Goal: Transaction & Acquisition: Subscribe to service/newsletter

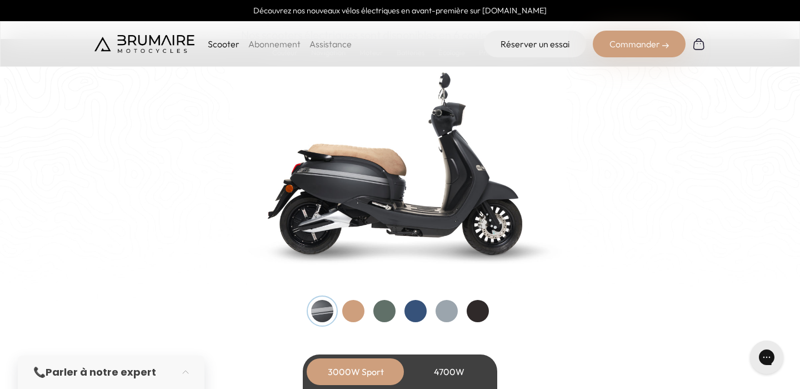
click at [376, 306] on div at bounding box center [384, 311] width 22 height 22
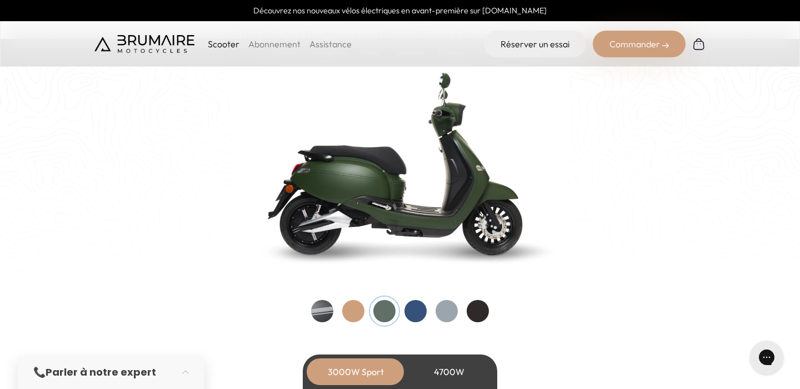
click at [356, 306] on div at bounding box center [353, 311] width 22 height 22
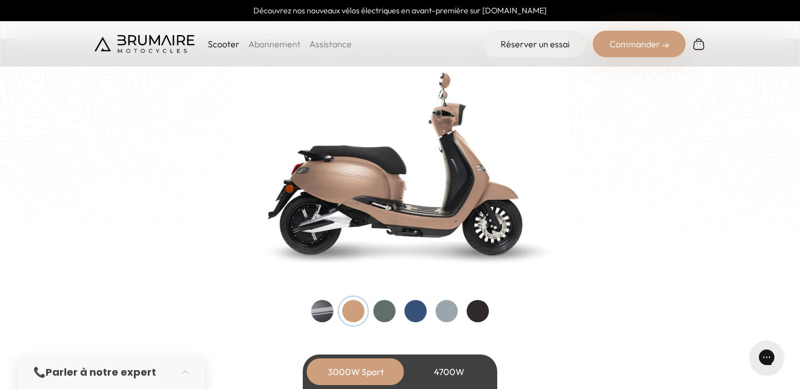
click at [332, 307] on div at bounding box center [322, 311] width 22 height 22
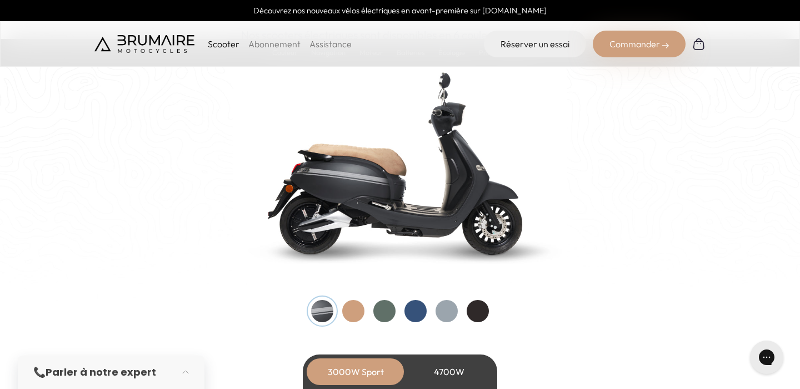
click at [452, 313] on div at bounding box center [447, 311] width 22 height 22
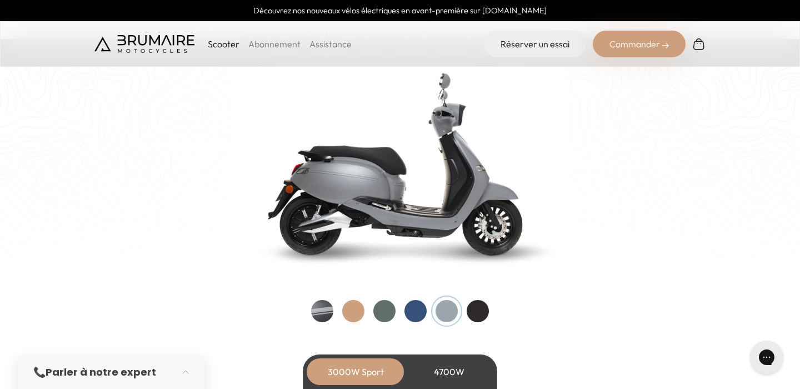
click at [479, 311] on div at bounding box center [478, 311] width 22 height 22
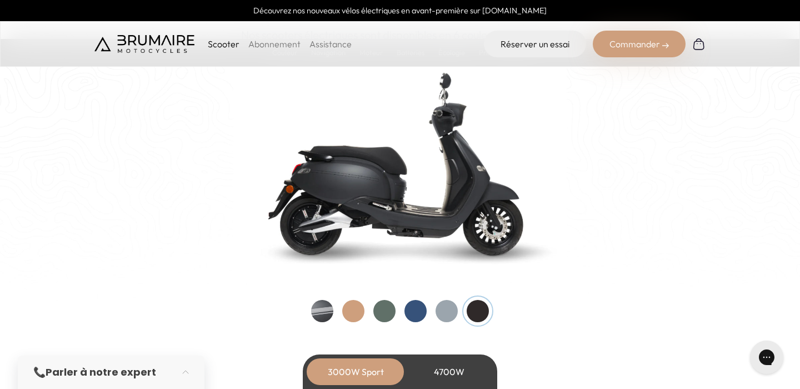
click at [432, 188] on img at bounding box center [399, 162] width 333 height 238
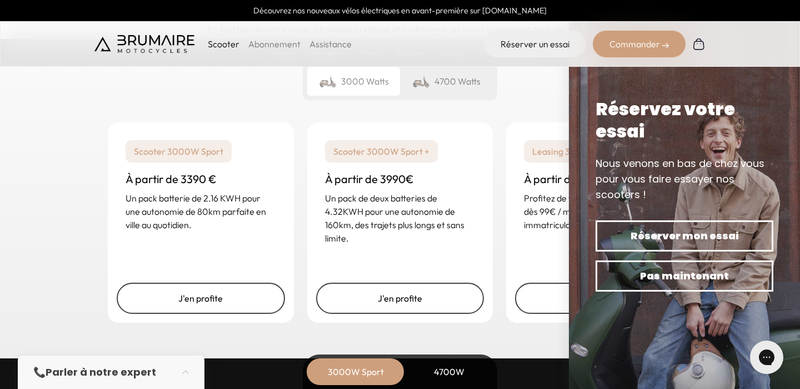
scroll to position [2716, 0]
click at [548, 226] on p "Profitez de votre scooter Brumaire dès 99€ / mois avec maintenance, immatricula…" at bounding box center [599, 212] width 151 height 40
click at [539, 293] on link "J'en profite" at bounding box center [599, 298] width 168 height 31
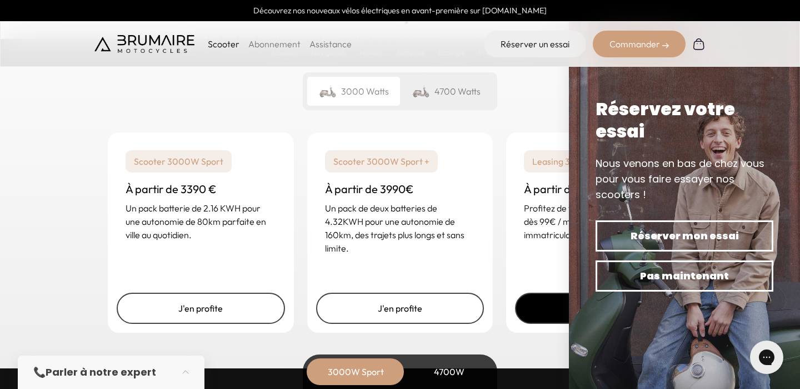
scroll to position [2774, 0]
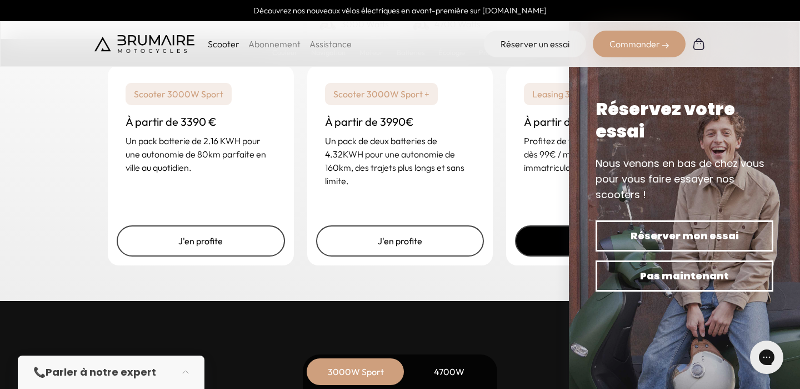
click at [534, 243] on link "J'en profite" at bounding box center [599, 240] width 168 height 31
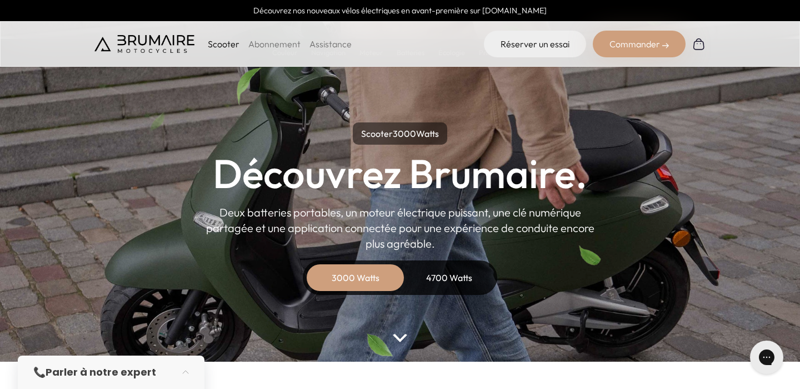
click at [283, 43] on link "Abonnement" at bounding box center [274, 43] width 52 height 11
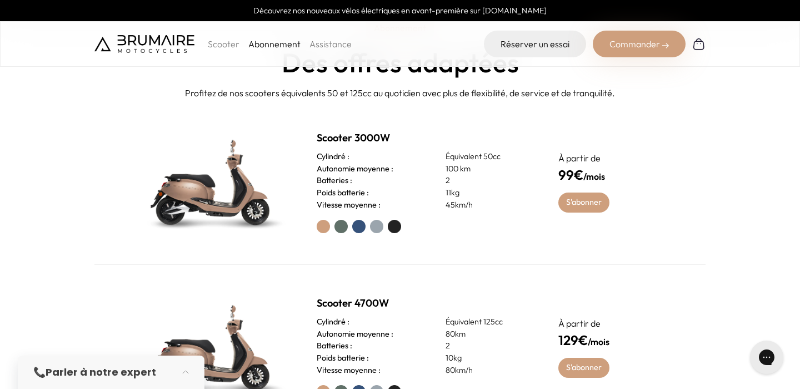
scroll to position [414, 0]
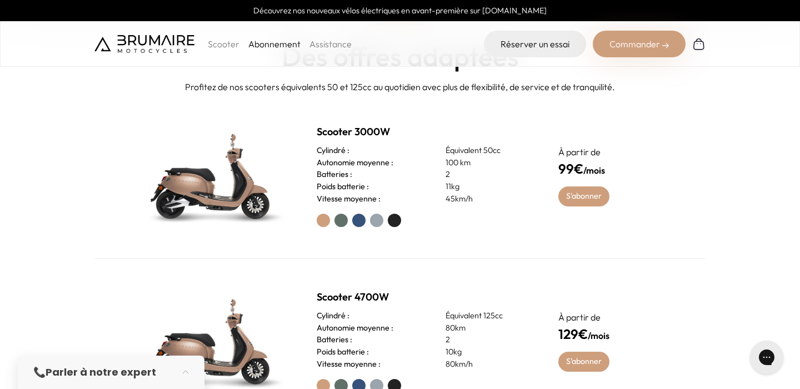
click at [388, 220] on label at bounding box center [394, 219] width 13 height 13
click at [378, 221] on label at bounding box center [376, 219] width 13 height 13
click at [397, 221] on label at bounding box center [394, 219] width 13 height 13
click at [582, 199] on link "S'abonner" at bounding box center [585, 196] width 52 height 20
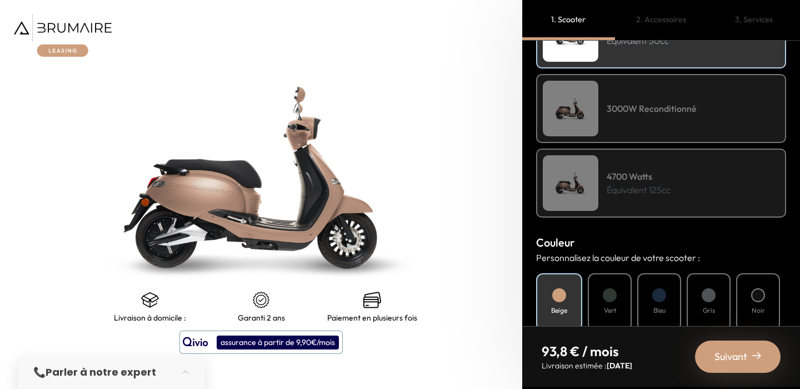
scroll to position [280, 0]
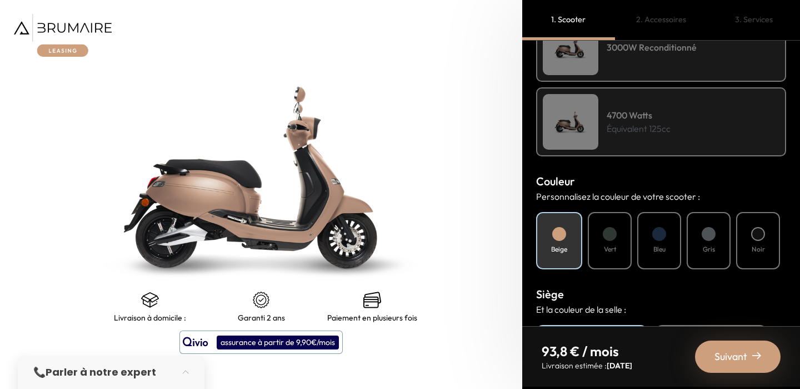
click at [617, 246] on div "Vert" at bounding box center [610, 240] width 44 height 57
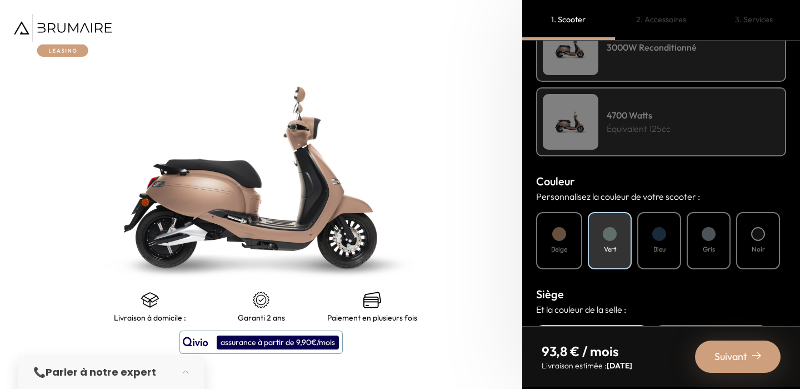
click at [659, 246] on h4 "Bleu" at bounding box center [660, 249] width 12 height 10
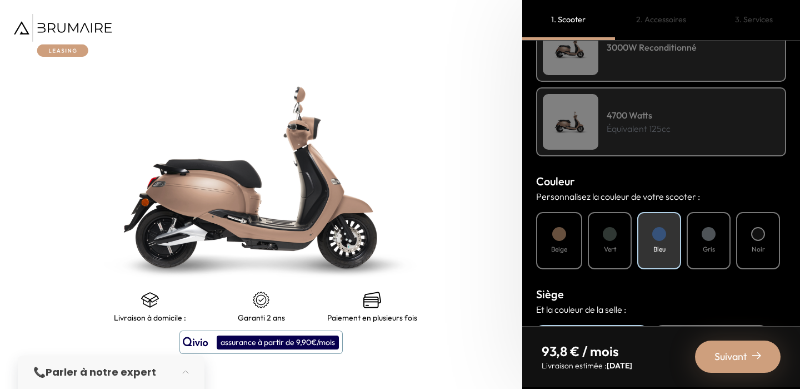
click at [766, 245] on div "Noir" at bounding box center [758, 240] width 44 height 57
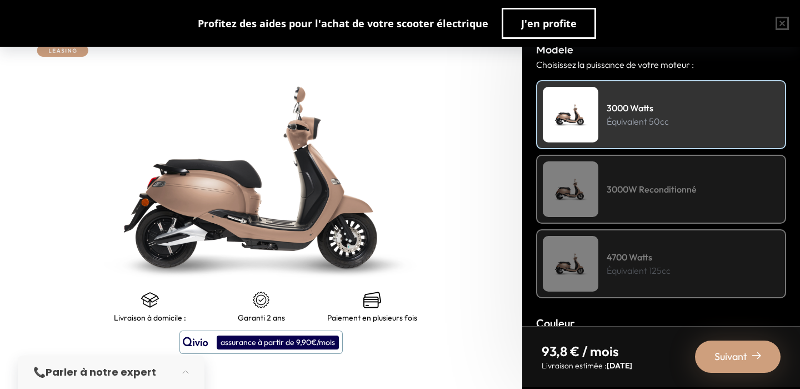
scroll to position [125, 0]
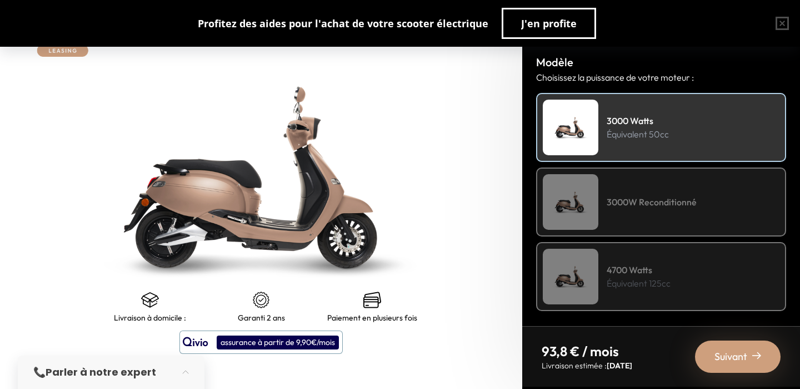
click at [636, 196] on h4 "3000W Reconditionné" at bounding box center [652, 201] width 90 height 13
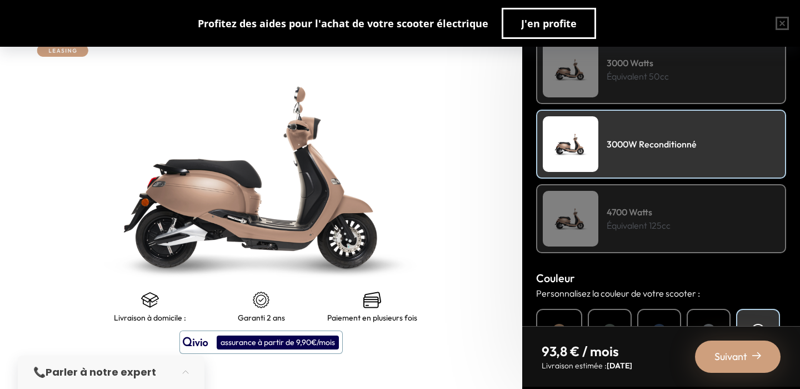
scroll to position [246, 0]
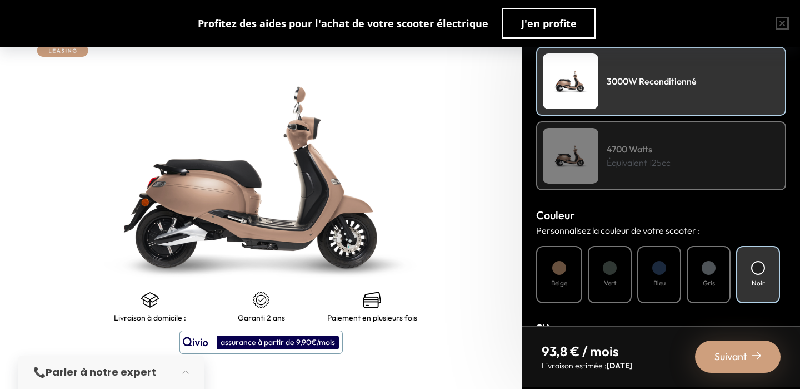
click at [633, 143] on h4 "4700 Watts" at bounding box center [639, 148] width 64 height 13
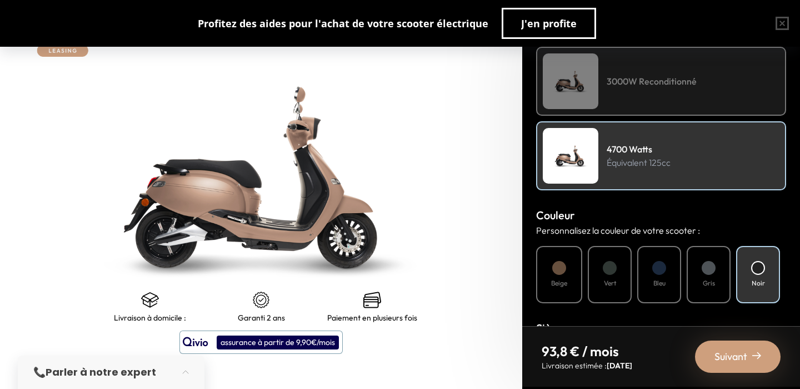
click at [704, 271] on div at bounding box center [709, 268] width 14 height 14
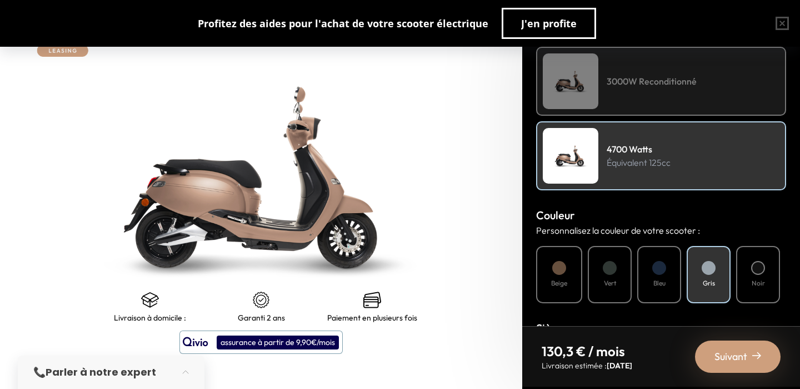
click at [645, 275] on div "Bleu" at bounding box center [659, 274] width 44 height 57
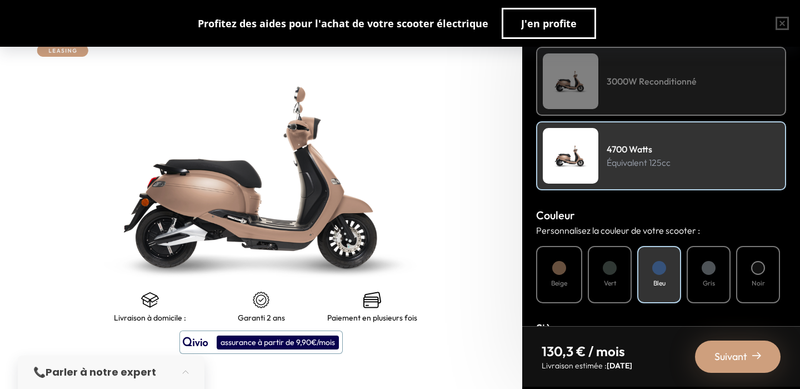
click at [541, 273] on div "Beige" at bounding box center [559, 274] width 46 height 57
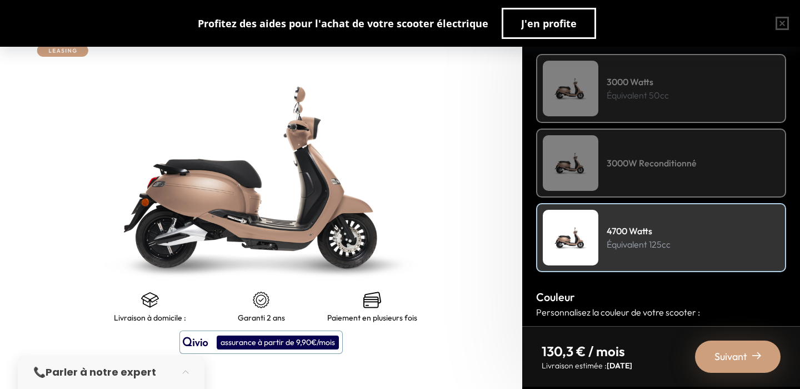
click at [605, 166] on div "3000W Reconditionné" at bounding box center [661, 162] width 250 height 69
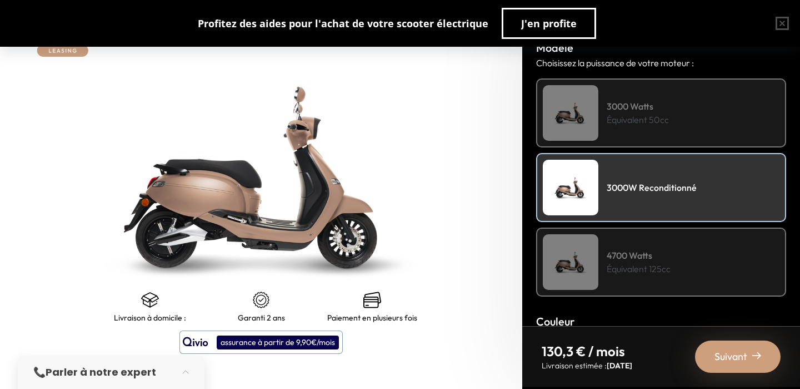
scroll to position [109, 0]
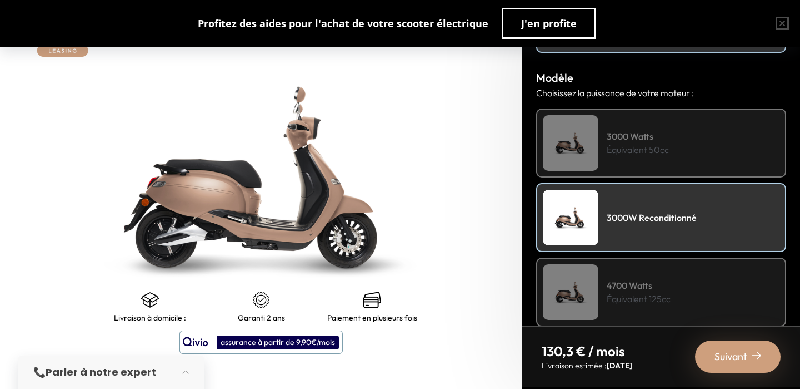
click at [608, 137] on h4 "3000 Watts" at bounding box center [638, 136] width 62 height 13
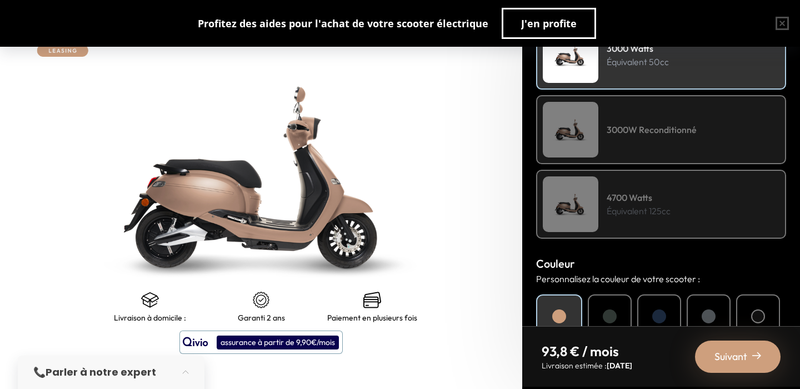
scroll to position [293, 0]
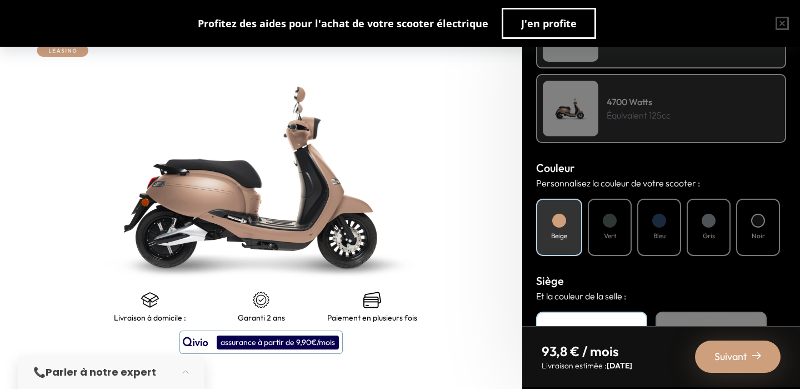
click at [764, 246] on div "Noir" at bounding box center [758, 226] width 44 height 57
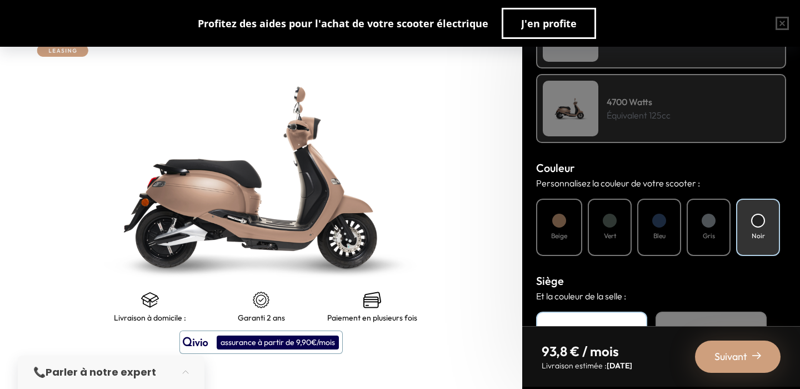
click at [736, 352] on span "Suivant" at bounding box center [731, 356] width 33 height 16
